Goal: Task Accomplishment & Management: Use online tool/utility

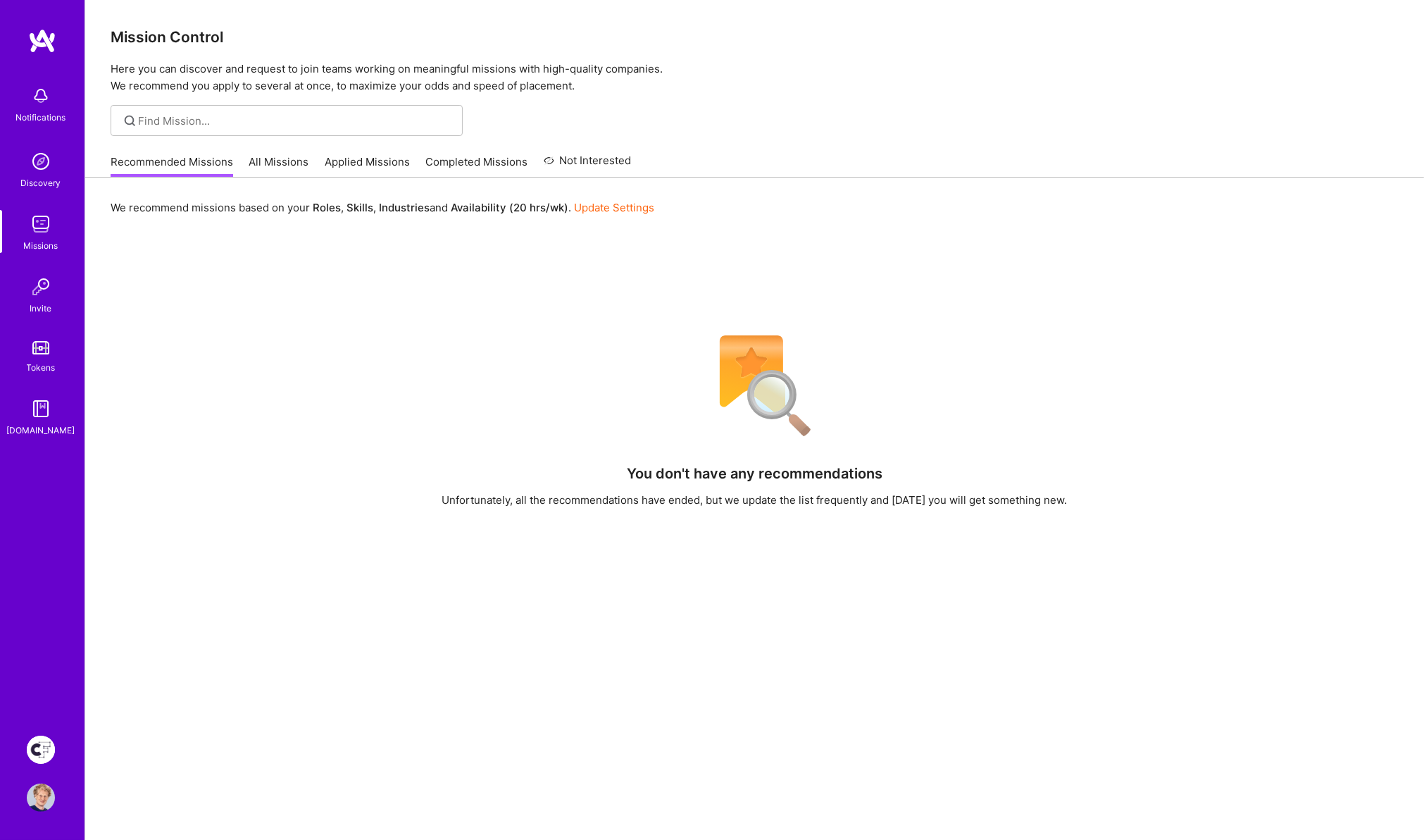
click at [54, 752] on link "Creative Fabrica Project Team" at bounding box center [41, 749] width 35 height 28
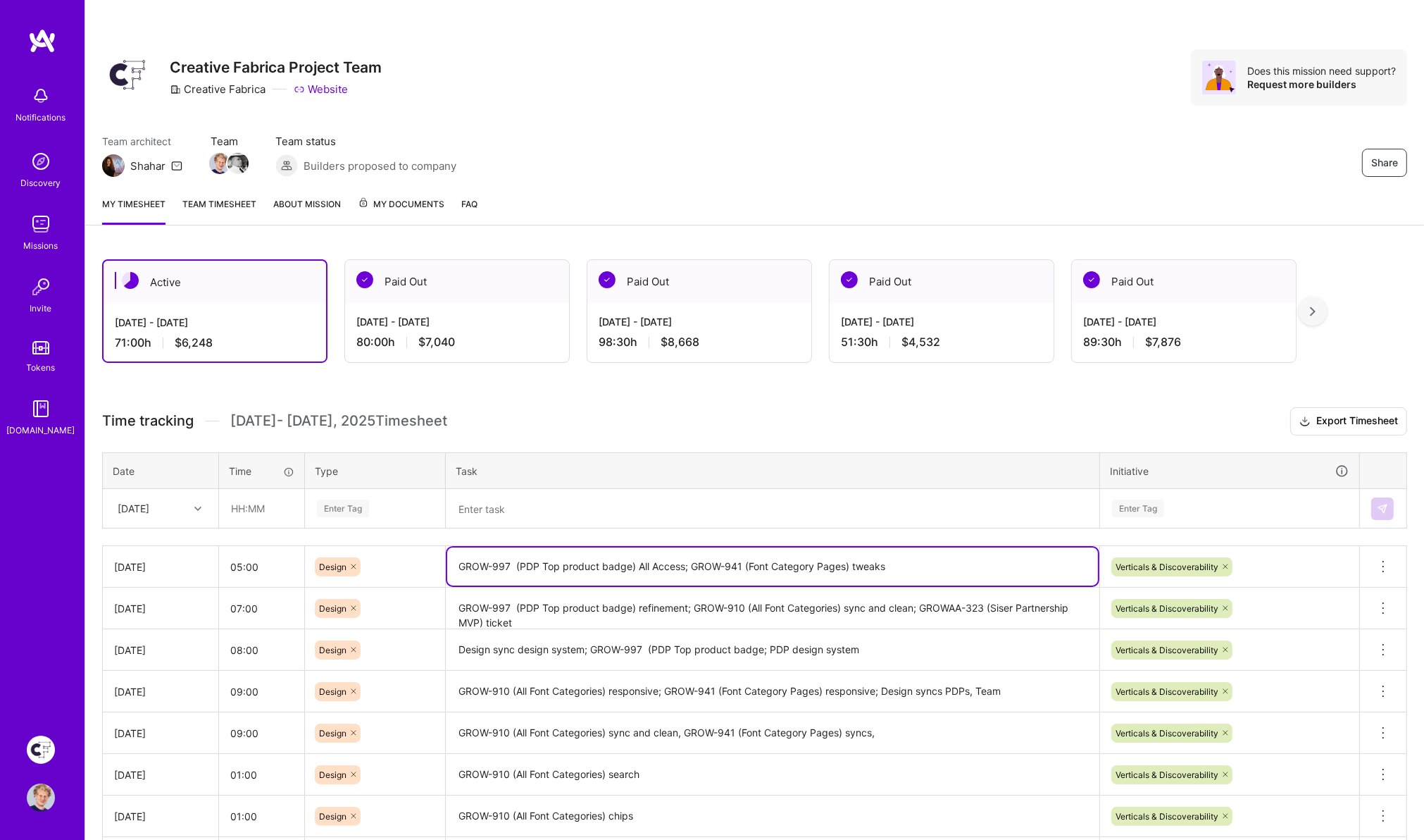
click at [926, 561] on textarea "GROW-997 (PDP Top product badge) All Access; GROW-941 (Font Category Pages) twe…" at bounding box center [772, 566] width 651 height 38
paste textarea "GROW-910 (All Font Categories)"
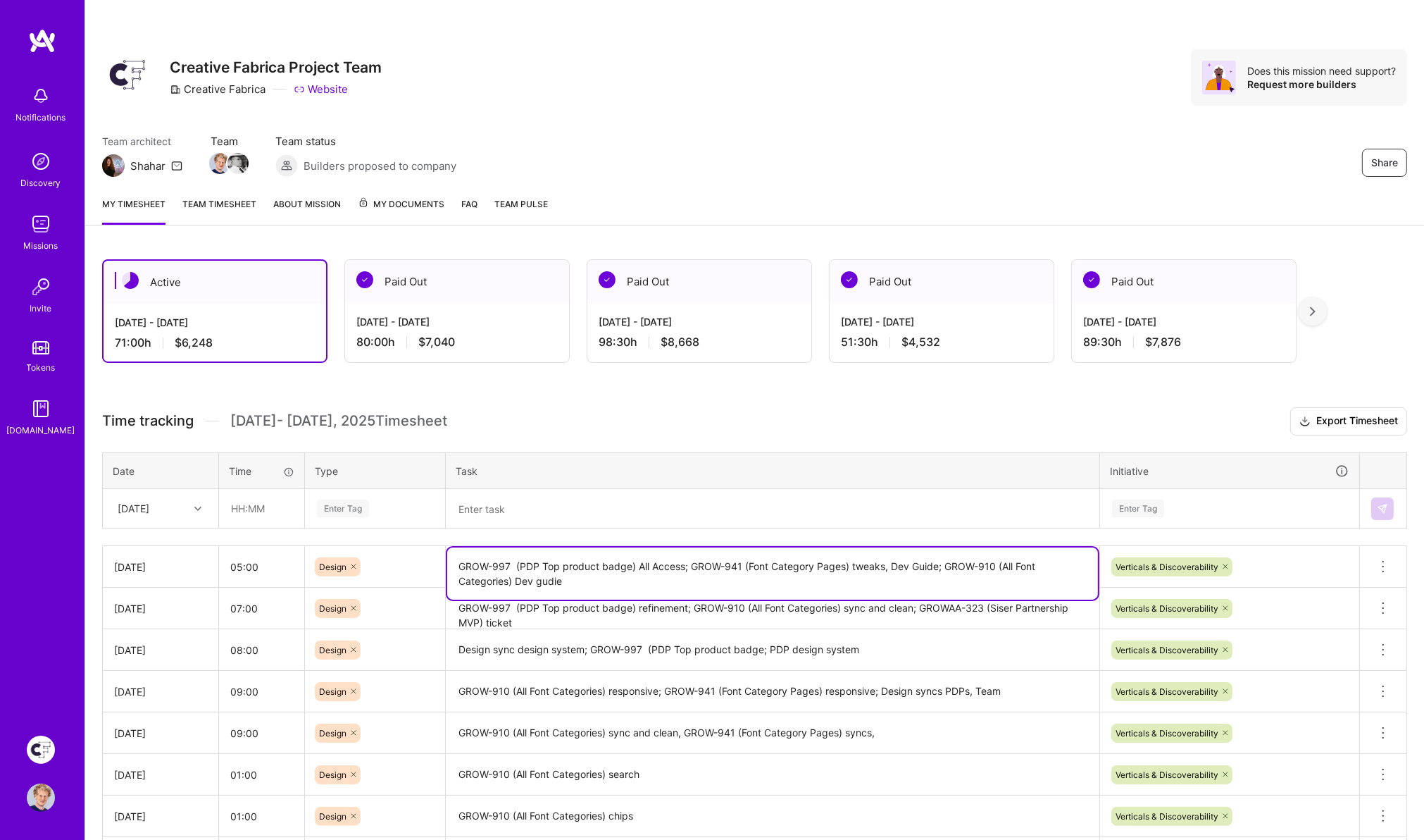
type textarea "GROW-997 (PDP Top product badge) All Access; GROW-941 (Font Category Pages) twe…"
click at [287, 565] on input "05:00" at bounding box center [261, 566] width 85 height 37
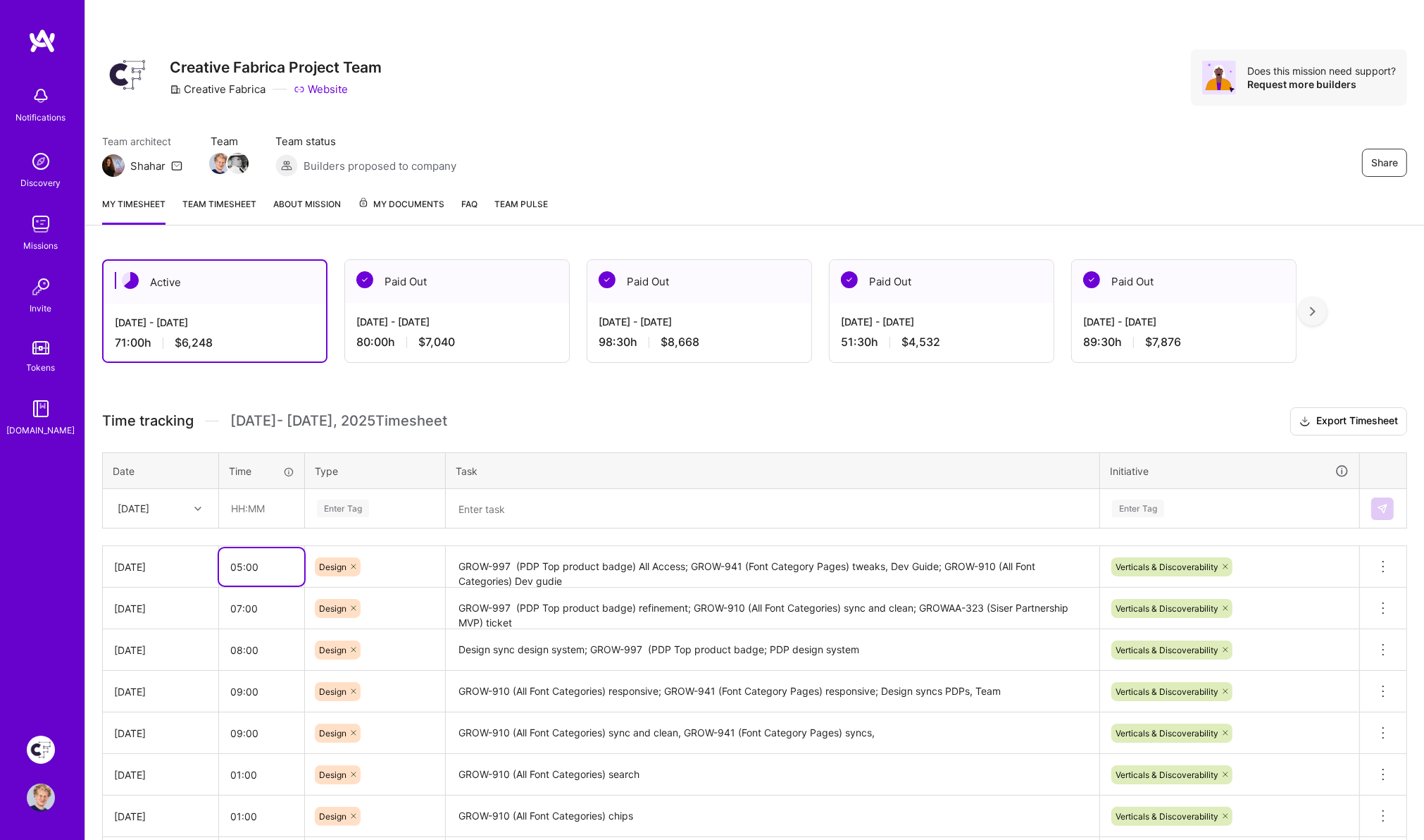
click at [287, 565] on input "05:00" at bounding box center [261, 566] width 85 height 37
type input "07:00"
click at [710, 406] on div "Active [DATE] - [DATE] 71:00 h $6,248 Paid Out [DATE] - [DATE] 80:00 h $7,040 P…" at bounding box center [754, 656] width 1339 height 827
